Goal: Information Seeking & Learning: Learn about a topic

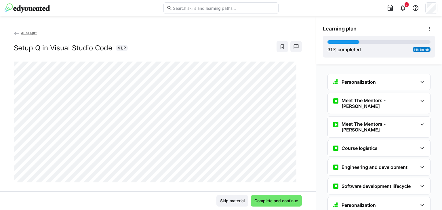
scroll to position [568, 0]
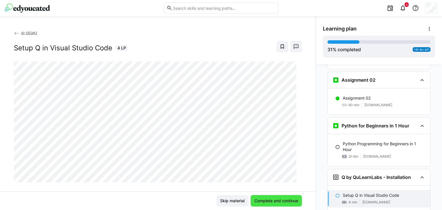
click at [263, 201] on span "Complete and continue" at bounding box center [277, 201] width 46 height 6
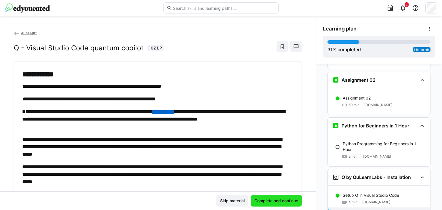
click at [263, 201] on span "Complete and continue" at bounding box center [277, 201] width 46 height 6
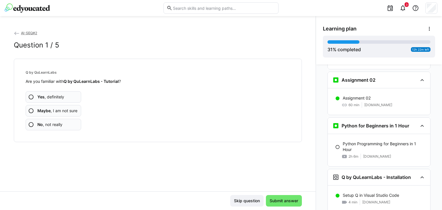
scroll to position [612, 0]
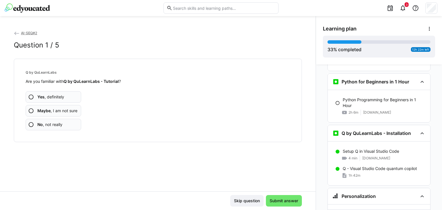
click at [45, 98] on span "Yes , definitely" at bounding box center [50, 97] width 27 height 6
click at [39, 95] on b "Yes" at bounding box center [40, 96] width 7 height 5
click at [47, 98] on span "Yes , definitely" at bounding box center [50, 97] width 27 height 6
click at [54, 112] on span "Maybe , I am not sure" at bounding box center [57, 111] width 40 height 6
click at [65, 113] on span "Maybe , I am not sure" at bounding box center [57, 111] width 40 height 6
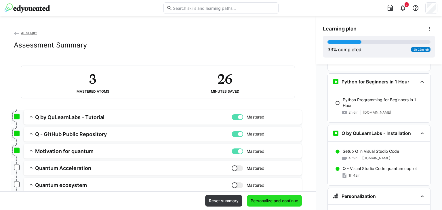
click at [269, 203] on span "Personalize and continue" at bounding box center [274, 201] width 49 height 6
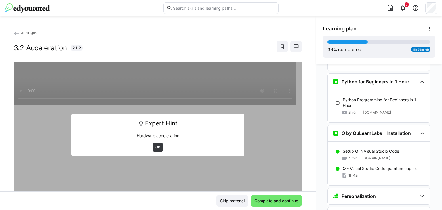
scroll to position [797, 0]
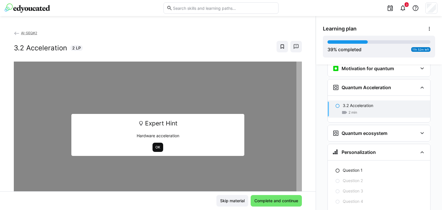
click at [155, 146] on span "OK" at bounding box center [158, 147] width 6 height 5
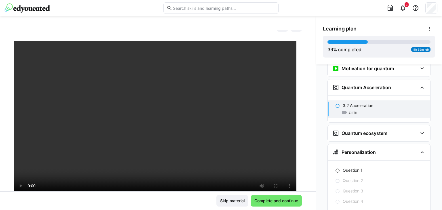
scroll to position [22, 0]
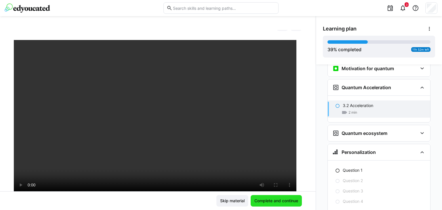
click at [276, 200] on span "Complete and continue" at bounding box center [277, 201] width 46 height 6
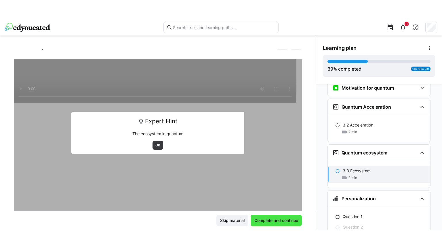
scroll to position [824, 0]
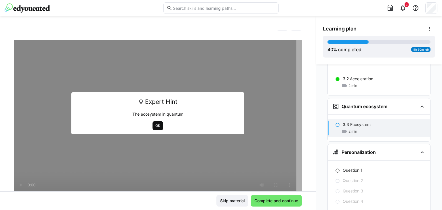
click at [153, 123] on span "OK" at bounding box center [158, 125] width 11 height 9
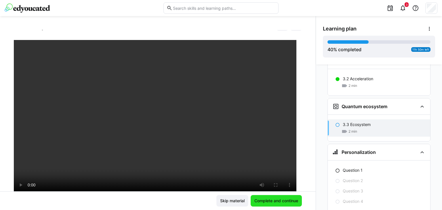
click at [271, 204] on span "Complete and continue" at bounding box center [276, 201] width 51 height 12
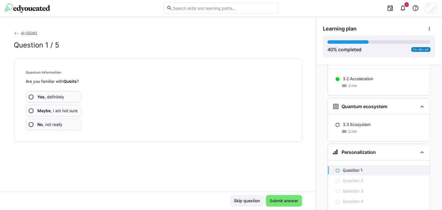
scroll to position [851, 0]
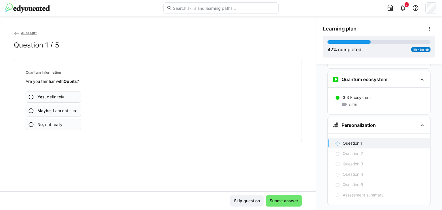
click at [30, 96] on eds-icon at bounding box center [31, 97] width 6 height 6
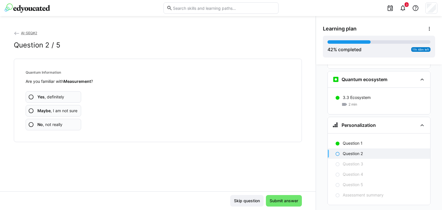
click at [30, 94] on eds-icon at bounding box center [31, 97] width 6 height 6
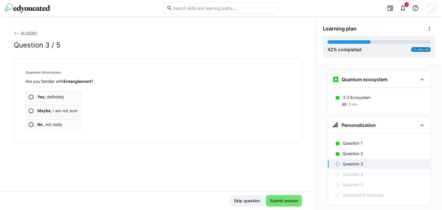
click at [29, 96] on eds-icon at bounding box center [31, 97] width 6 height 6
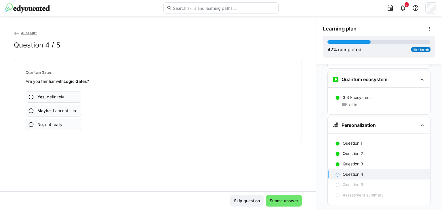
click at [29, 96] on eds-icon at bounding box center [31, 97] width 6 height 6
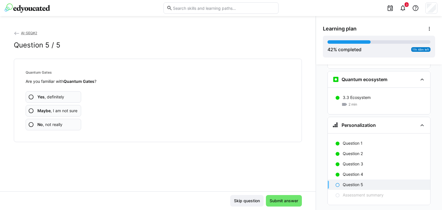
click at [29, 96] on eds-icon at bounding box center [31, 97] width 6 height 6
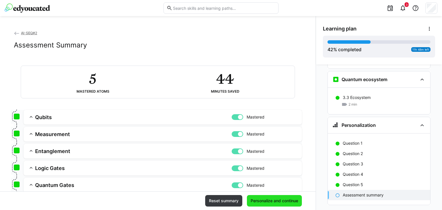
click at [271, 199] on span "Personalize and continue" at bounding box center [274, 201] width 49 height 6
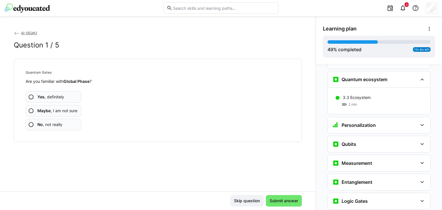
scroll to position [964, 0]
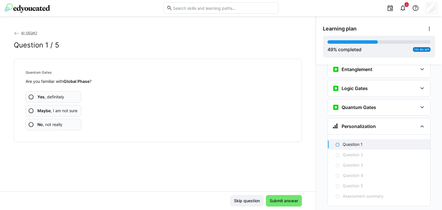
click at [56, 128] on app-assessment-question-radio "No , not really" at bounding box center [54, 125] width 56 height 12
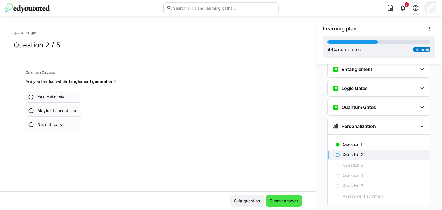
click at [276, 201] on span "Submit answer" at bounding box center [284, 201] width 30 height 6
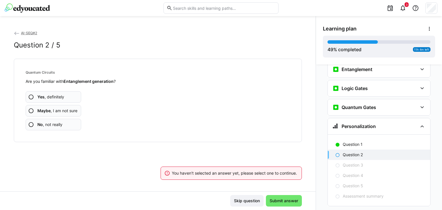
click at [50, 122] on span "No , not really" at bounding box center [49, 125] width 25 height 6
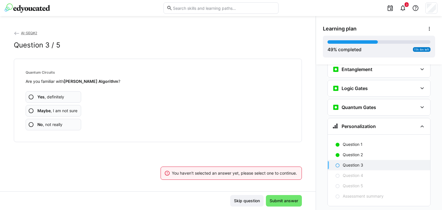
click at [50, 122] on span "No , not really" at bounding box center [49, 125] width 25 height 6
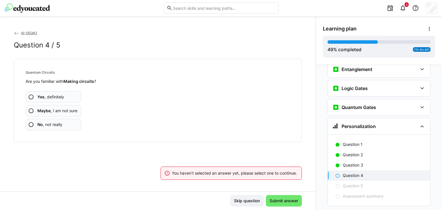
click at [51, 125] on span "No , not really" at bounding box center [49, 125] width 25 height 6
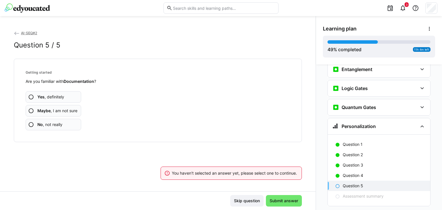
click at [51, 125] on span "No , not really" at bounding box center [49, 125] width 25 height 6
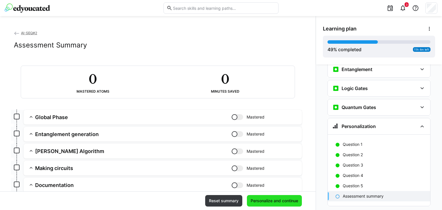
click at [265, 202] on span "Personalize and continue" at bounding box center [274, 201] width 49 height 6
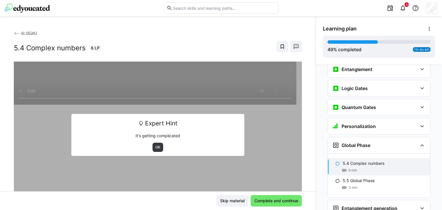
scroll to position [1029, 0]
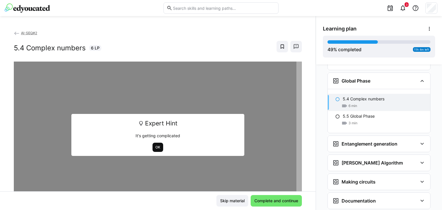
click at [154, 150] on span "OK" at bounding box center [158, 147] width 11 height 9
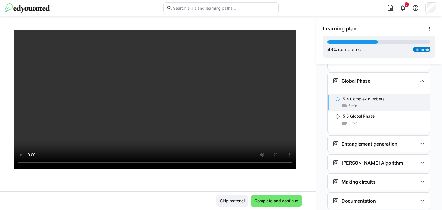
scroll to position [53, 0]
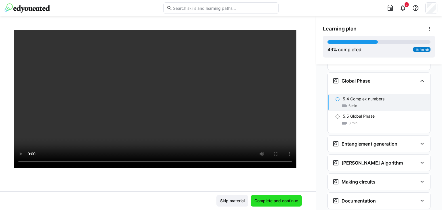
click at [273, 198] on span "Complete and continue" at bounding box center [277, 201] width 46 height 6
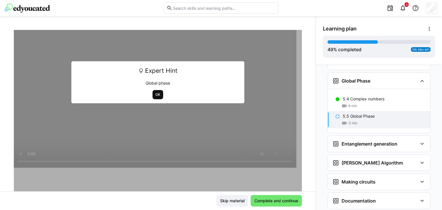
click at [158, 96] on span "OK" at bounding box center [158, 94] width 11 height 9
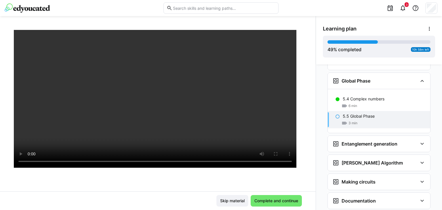
scroll to position [0, 0]
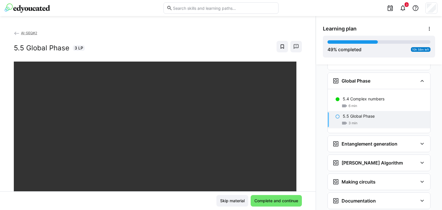
click at [342, 10] on div "3" at bounding box center [360, 8] width 155 height 16
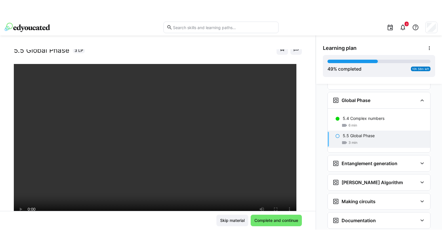
scroll to position [24, 0]
